Goal: Task Accomplishment & Management: Manage account settings

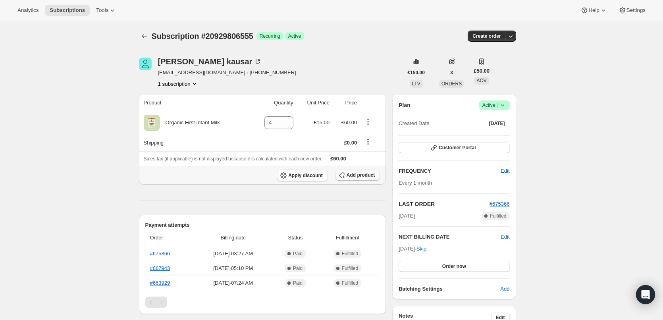
click at [359, 176] on span "Add product" at bounding box center [361, 175] width 28 height 6
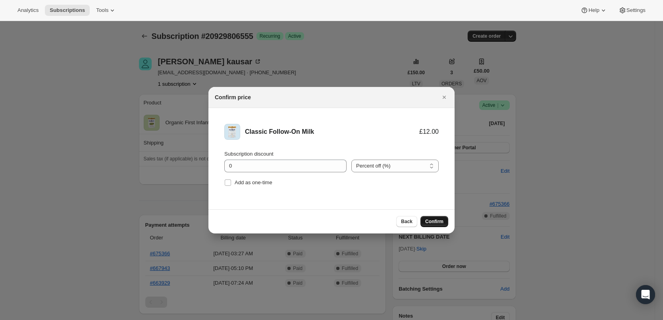
click at [438, 223] on span "Confirm" at bounding box center [434, 221] width 18 height 6
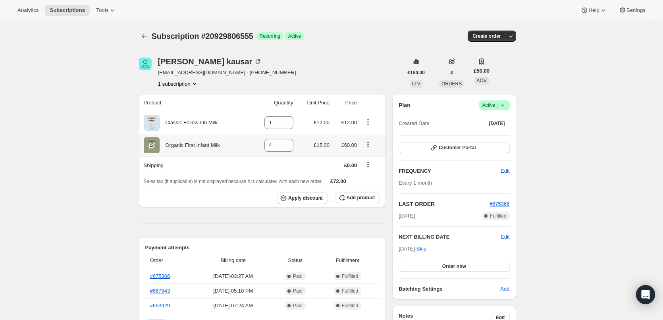
click at [371, 145] on icon "Product actions" at bounding box center [368, 145] width 8 height 8
click at [289, 120] on icon at bounding box center [288, 120] width 4 height 2
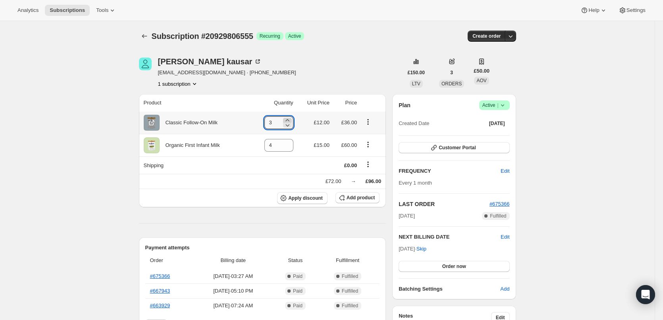
click at [289, 120] on icon at bounding box center [288, 120] width 4 height 2
type input "4"
click at [369, 148] on icon "Product actions" at bounding box center [368, 145] width 8 height 8
click at [372, 148] on icon "Product actions" at bounding box center [368, 145] width 8 height 8
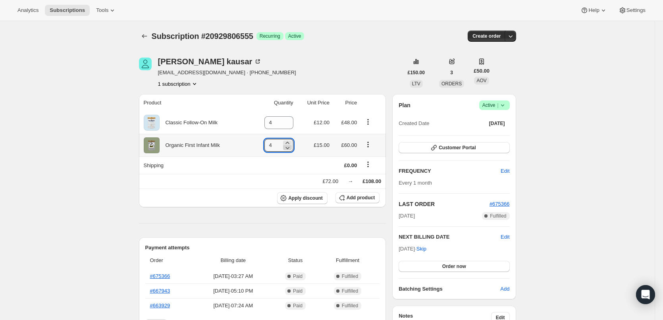
click at [291, 149] on icon at bounding box center [288, 148] width 8 height 8
type input "0"
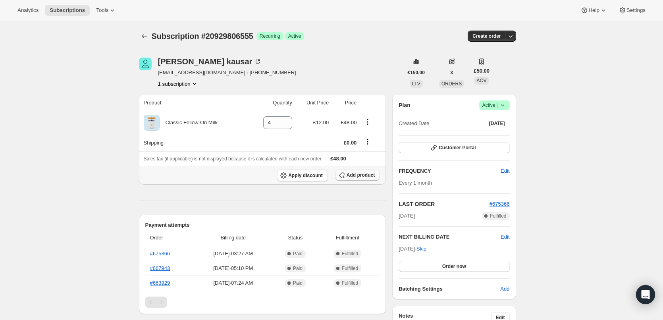
click at [369, 174] on span "Add product" at bounding box center [361, 175] width 28 height 6
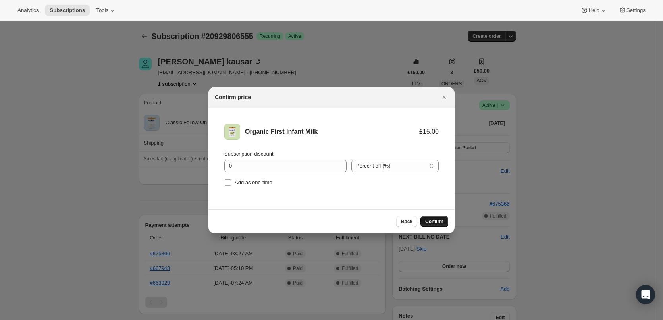
click at [439, 224] on span "Confirm" at bounding box center [434, 221] width 18 height 6
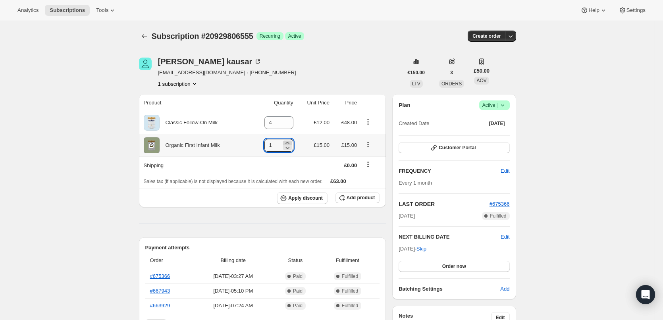
click at [291, 142] on icon at bounding box center [288, 143] width 8 height 8
type input "4"
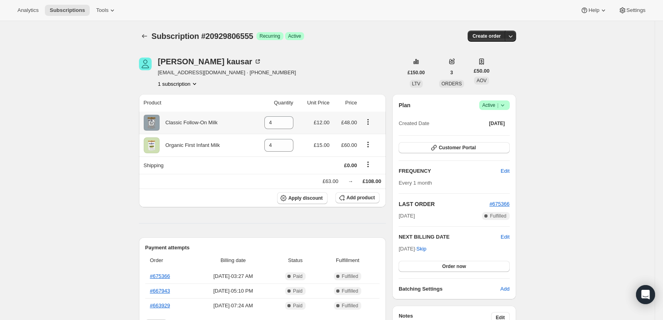
click at [371, 123] on icon "Product actions" at bounding box center [368, 122] width 8 height 8
click at [288, 126] on icon at bounding box center [288, 125] width 8 height 8
type input "0"
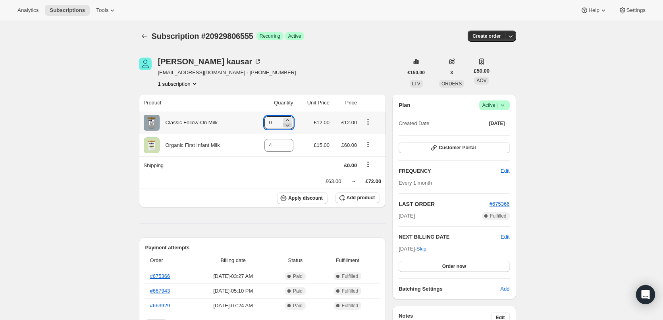
click at [288, 126] on icon at bounding box center [288, 125] width 8 height 8
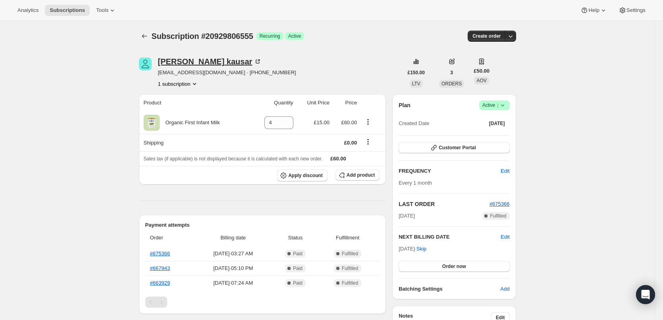
click at [173, 60] on div "[PERSON_NAME]" at bounding box center [210, 62] width 104 height 8
drag, startPoint x: 181, startPoint y: 255, endPoint x: 149, endPoint y: 256, distance: 32.2
click at [149, 256] on th "#675366" at bounding box center [169, 254] width 48 height 14
copy link "#675366"
